Goal: Communication & Community: Share content

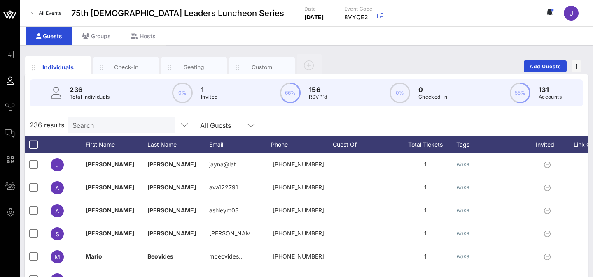
click at [33, 9] on link "All Events" at bounding box center [46, 13] width 40 height 13
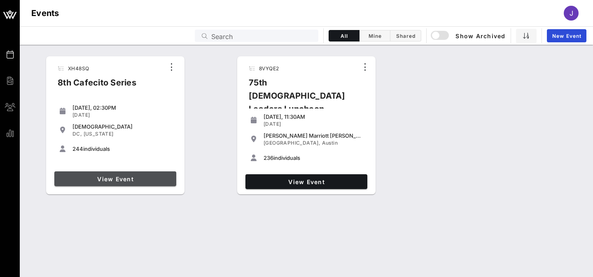
click at [95, 173] on link "View Event" at bounding box center [115, 179] width 122 height 15
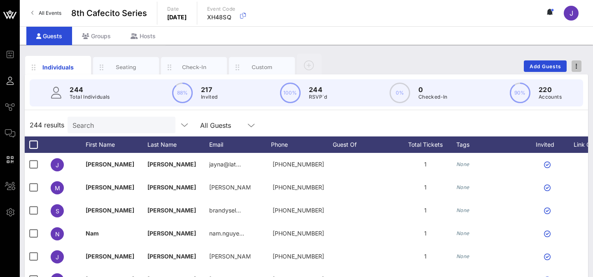
click at [577, 67] on icon "button" at bounding box center [576, 66] width 2 height 6
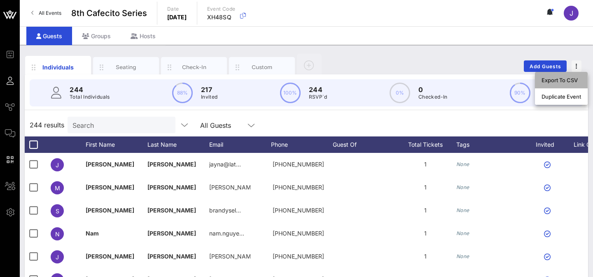
click at [563, 83] on div "Export To CSV" at bounding box center [561, 80] width 40 height 7
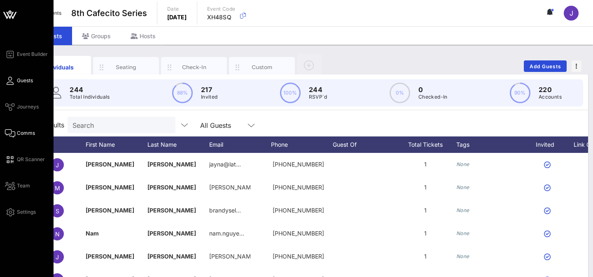
click at [17, 130] on span "Comms" at bounding box center [26, 133] width 18 height 7
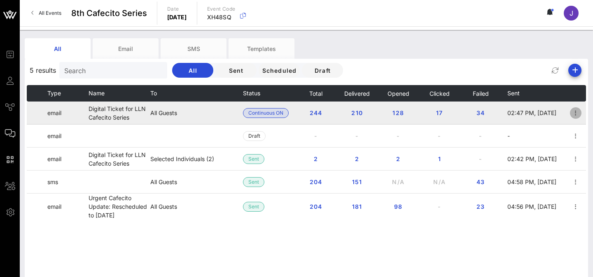
click at [575, 112] on icon "button" at bounding box center [575, 113] width 10 height 10
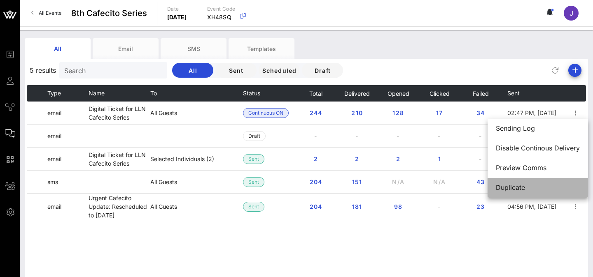
click at [514, 186] on div "Duplicate" at bounding box center [538, 188] width 84 height 8
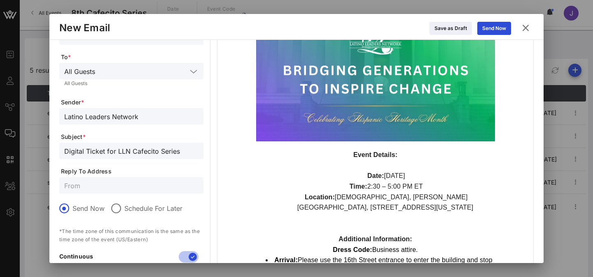
scroll to position [66, 0]
click at [125, 188] on input "text" at bounding box center [131, 185] width 134 height 11
type input "i"
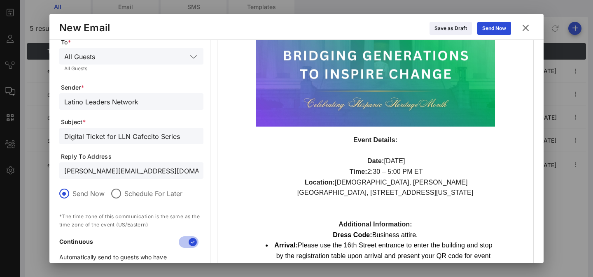
scroll to position [69, 0]
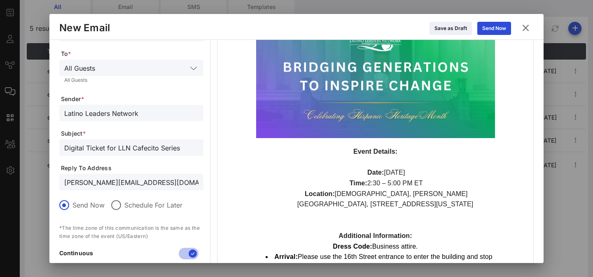
type input "[PERSON_NAME][EMAIL_ADDRESS][DOMAIN_NAME]"
click at [64, 147] on input "Digital Ticket for LLN Cafecito Series" at bounding box center [131, 147] width 134 height 11
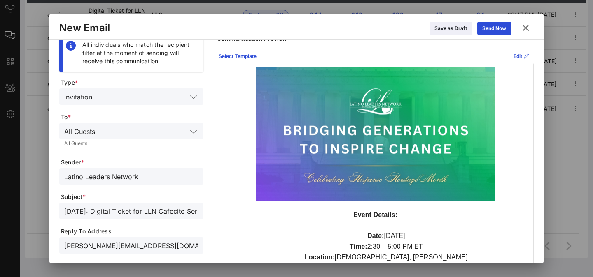
scroll to position [9, 0]
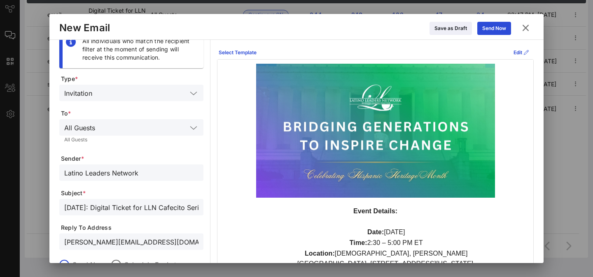
type input "[DATE]: Digital Ticket for LLN Cafecito Series"
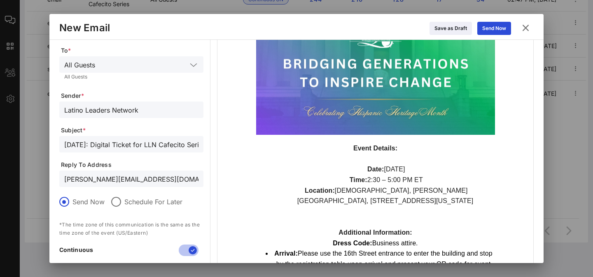
scroll to position [0, 0]
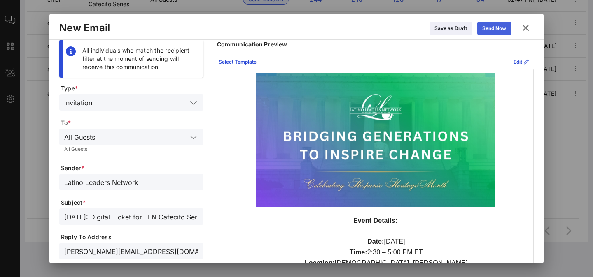
click at [493, 32] on div "Send Now" at bounding box center [494, 28] width 24 height 8
